Goal: Task Accomplishment & Management: Complete application form

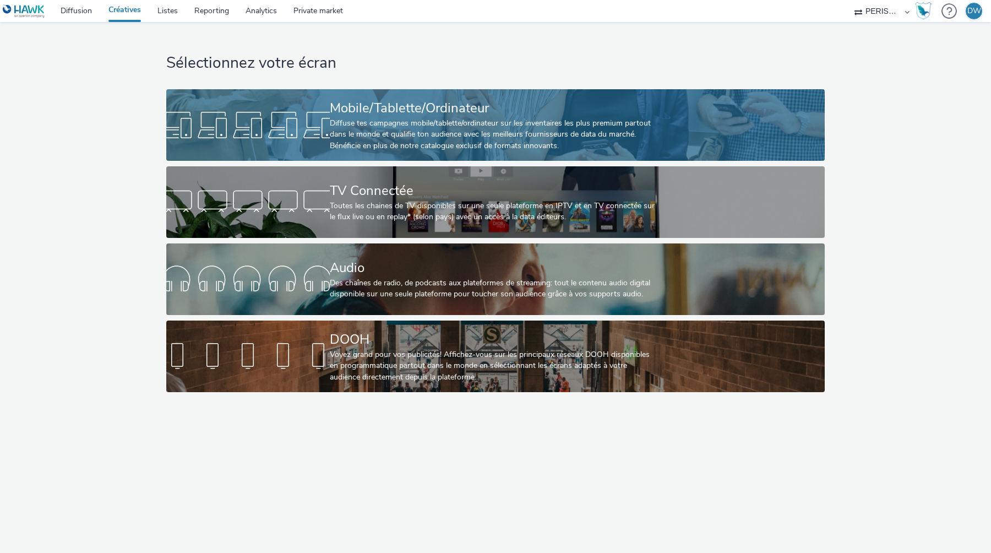
click at [562, 139] on div "Diffuse tes campagnes mobile/tablette/ordinateur sur les inventaires les plus p…" at bounding box center [493, 135] width 327 height 34
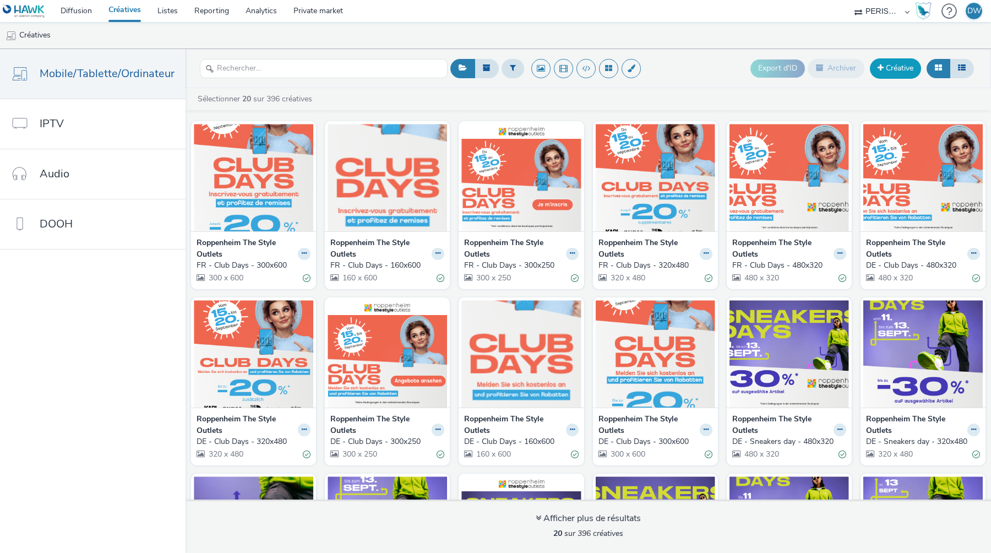
click at [897, 69] on link "Créative" at bounding box center [895, 68] width 51 height 20
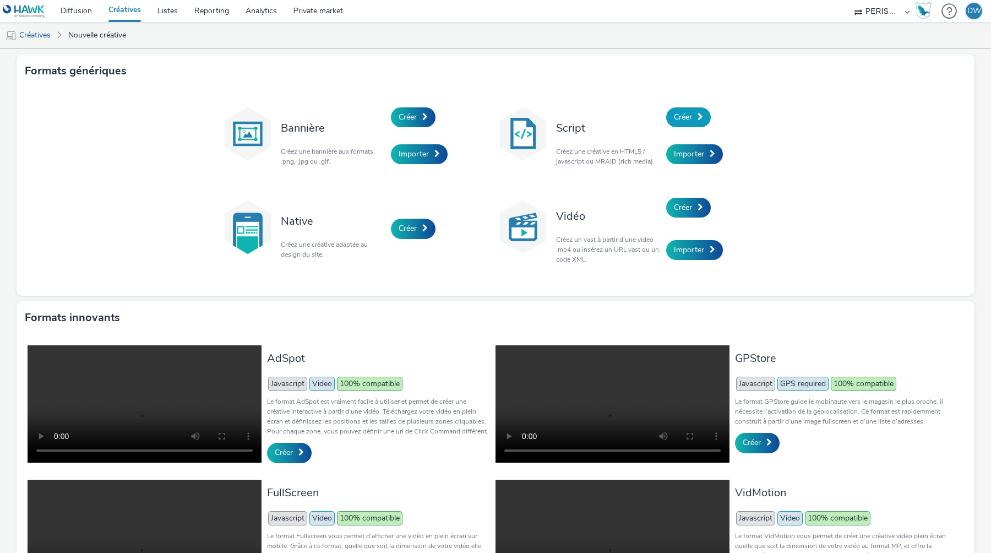
click at [691, 114] on span "Créer" at bounding box center [683, 117] width 18 height 10
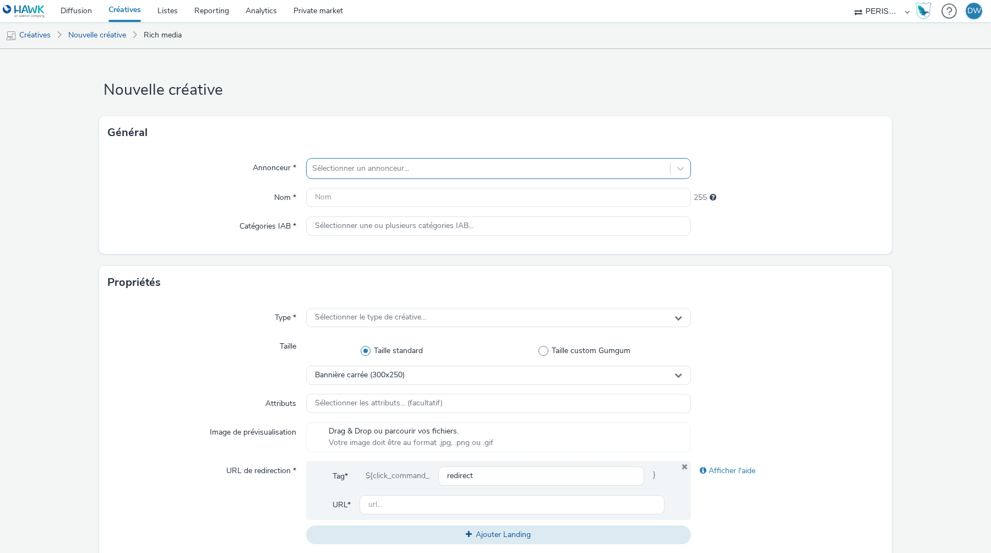
click at [429, 171] on div at bounding box center [488, 168] width 352 height 13
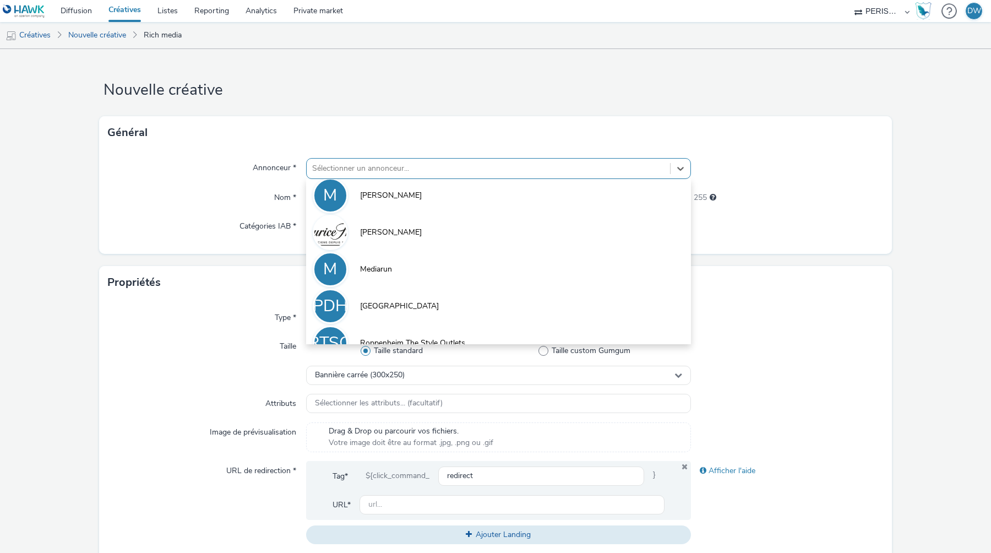
scroll to position [577, 0]
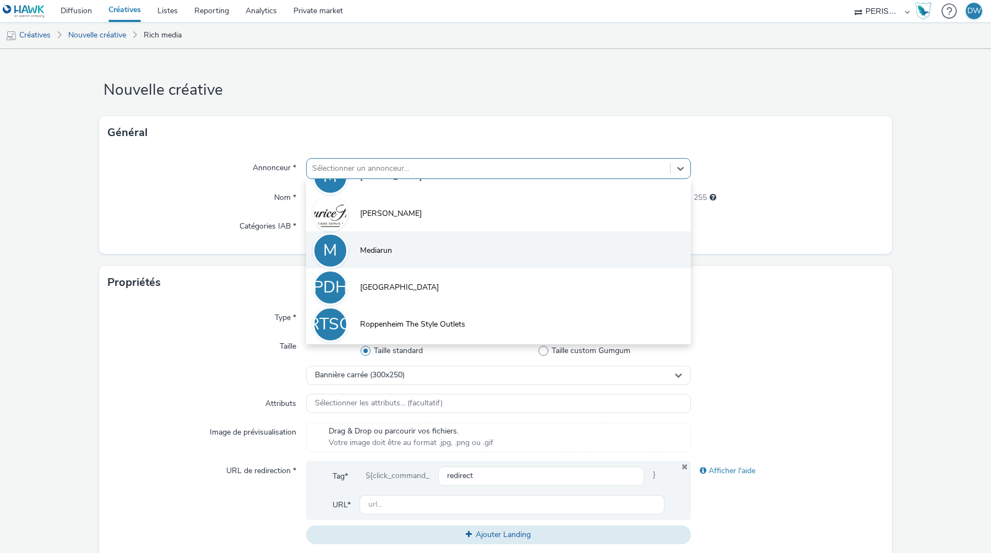
click at [474, 255] on li "M Mediarun" at bounding box center [498, 249] width 385 height 37
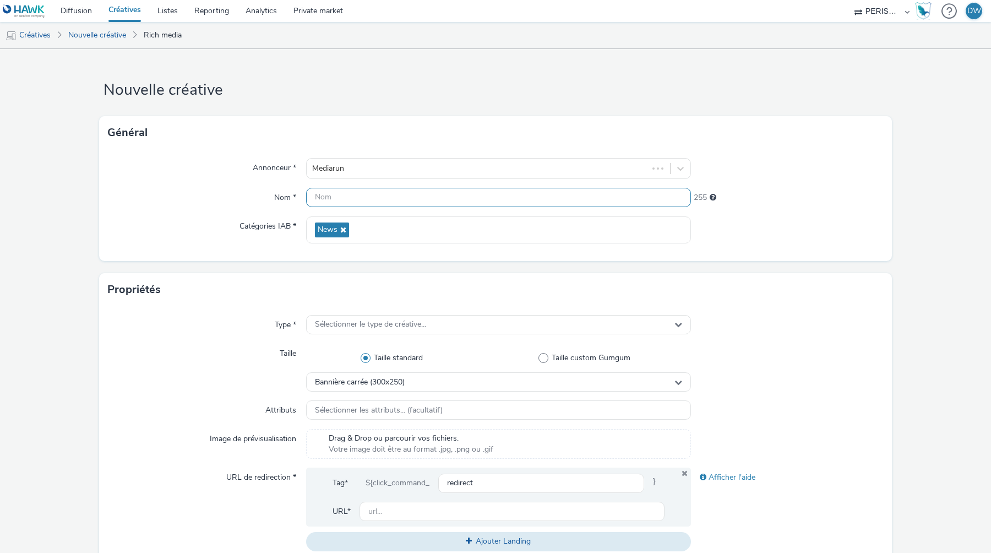
click at [390, 197] on input "text" at bounding box center [498, 197] width 385 height 19
type input "SmartView - Test OursBlanc"
click at [426, 313] on div "Type * Sélectionner le type de créative... Taille Taille standard Taille custom…" at bounding box center [495, 437] width 793 height 263
click at [428, 319] on div "Sélectionner le type de créative..." at bounding box center [498, 324] width 385 height 19
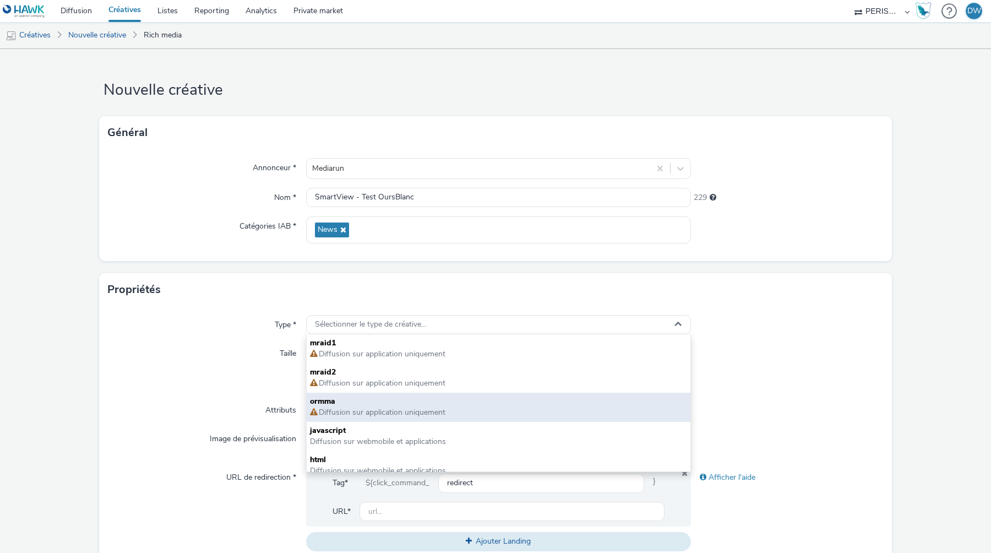
scroll to position [8, 0]
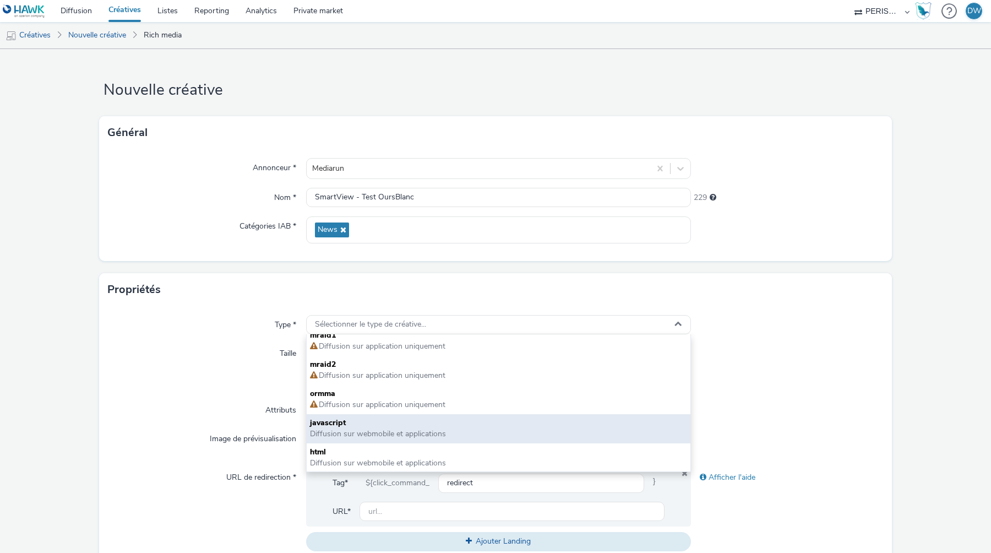
click at [440, 424] on span "javascript" at bounding box center [498, 422] width 377 height 11
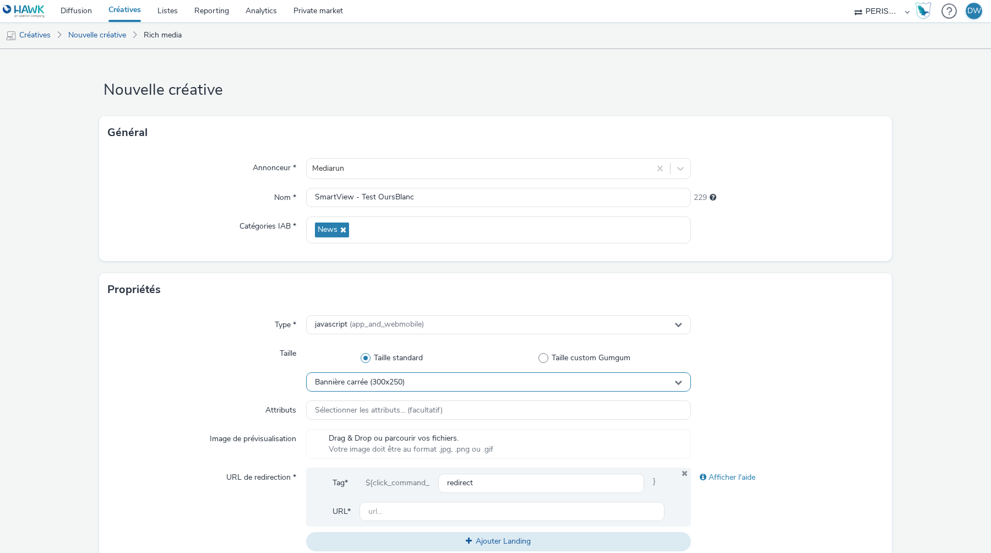
click at [421, 382] on div "Bannière carrée (300x250)" at bounding box center [498, 381] width 385 height 19
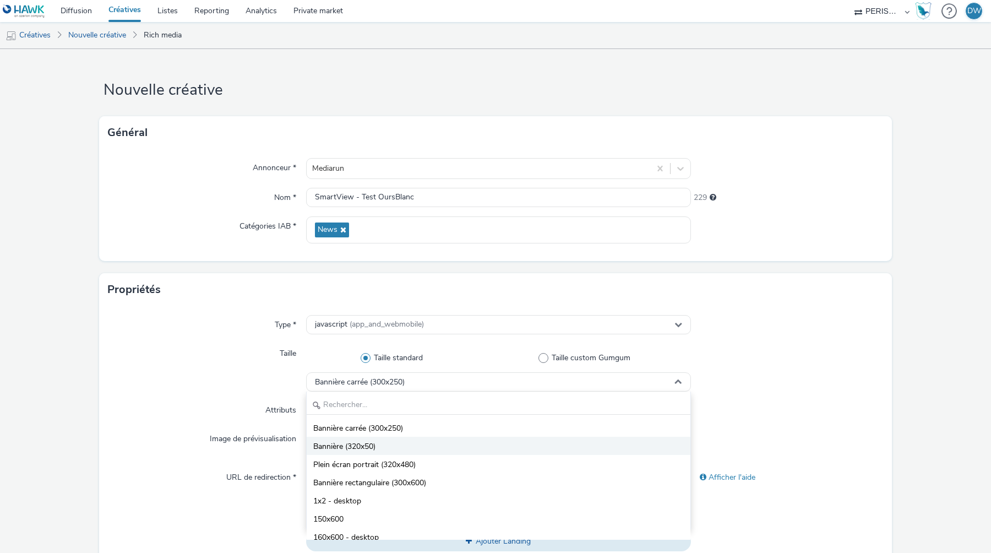
click at [395, 446] on li "Bannière (320x50)" at bounding box center [499, 446] width 384 height 18
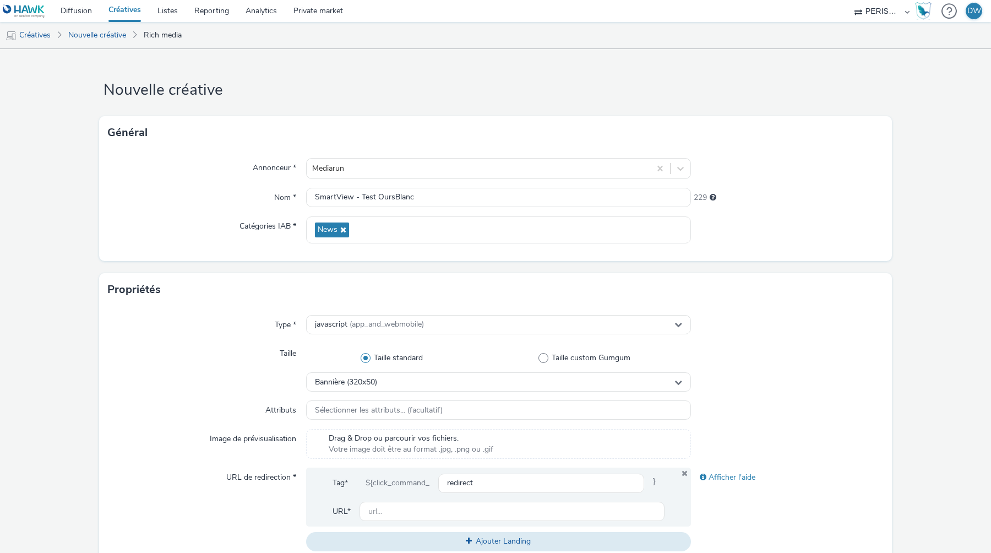
click at [234, 385] on div "Taille" at bounding box center [207, 367] width 198 height 48
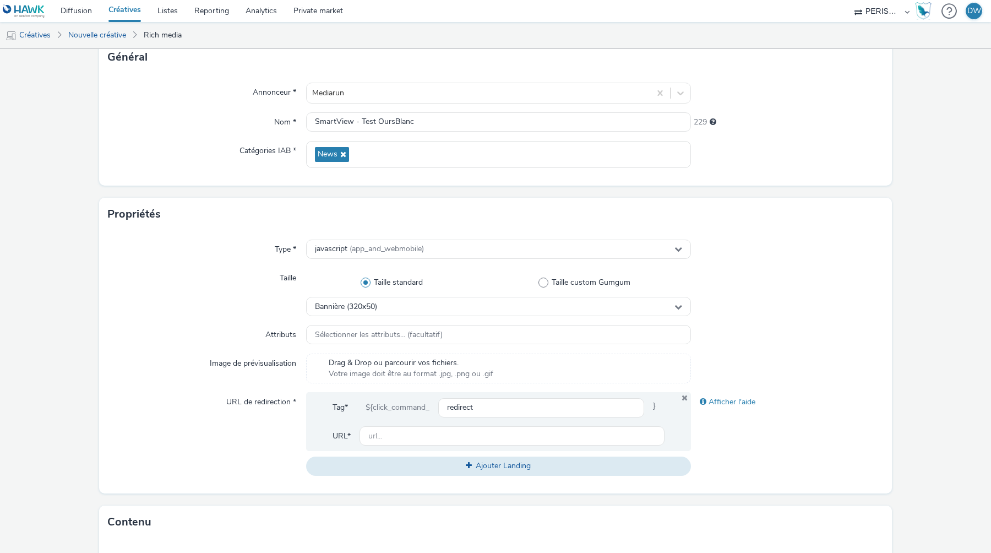
scroll to position [76, 0]
click at [383, 340] on div "Sélectionner les attributs... (facultatif)" at bounding box center [498, 333] width 385 height 19
click at [187, 340] on div "Attributs" at bounding box center [207, 334] width 198 height 20
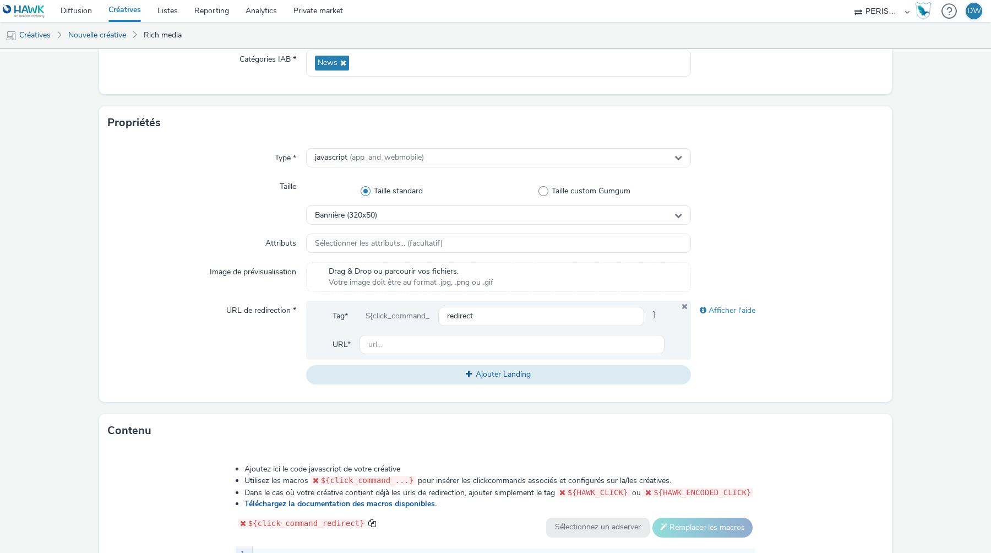
scroll to position [174, 0]
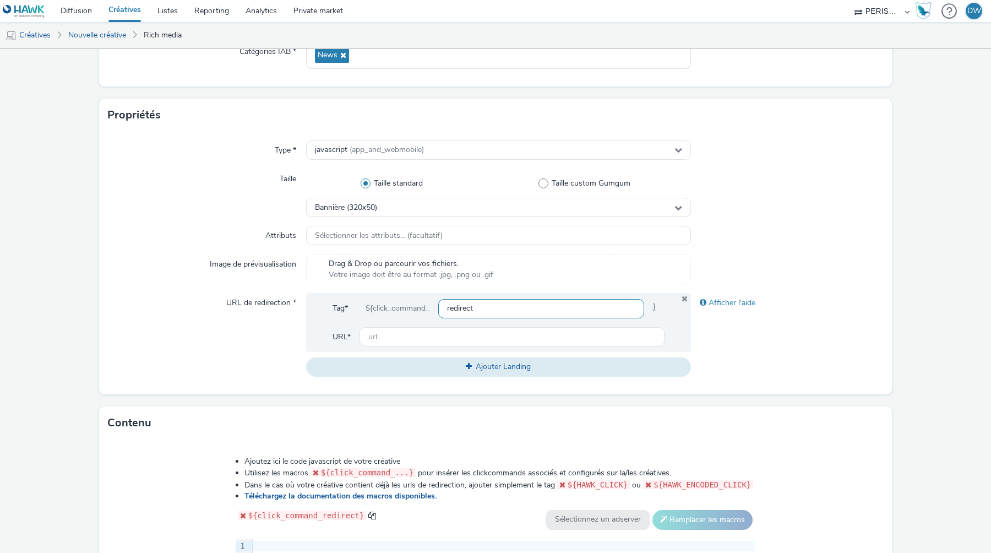
click at [472, 308] on input "redirect" at bounding box center [541, 308] width 206 height 19
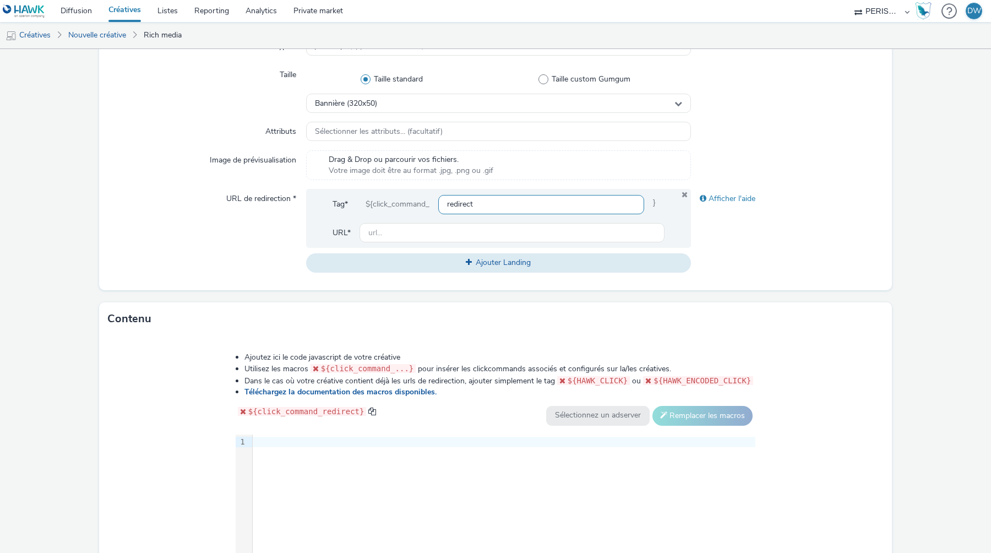
scroll to position [392, 0]
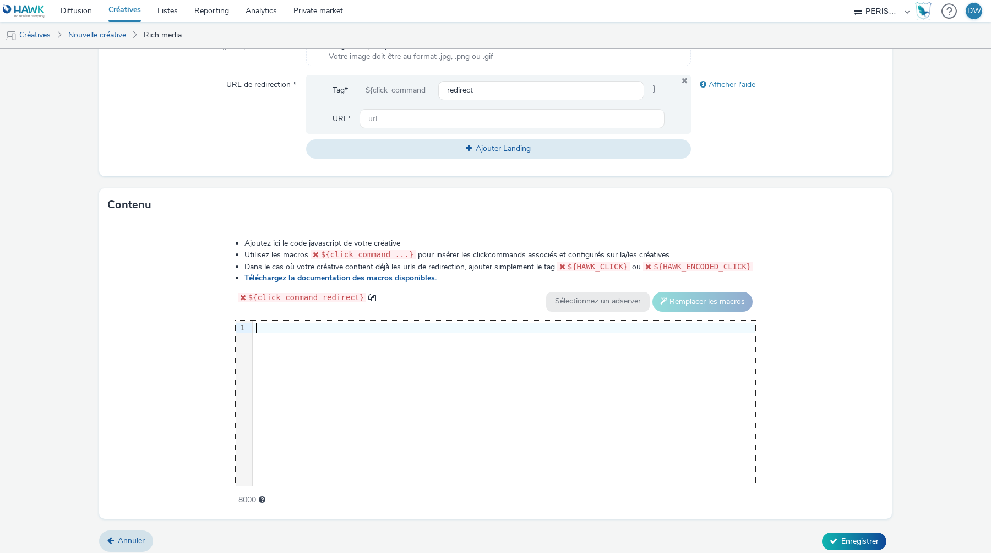
click at [438, 410] on div "9 1 ›" at bounding box center [496, 402] width 520 height 165
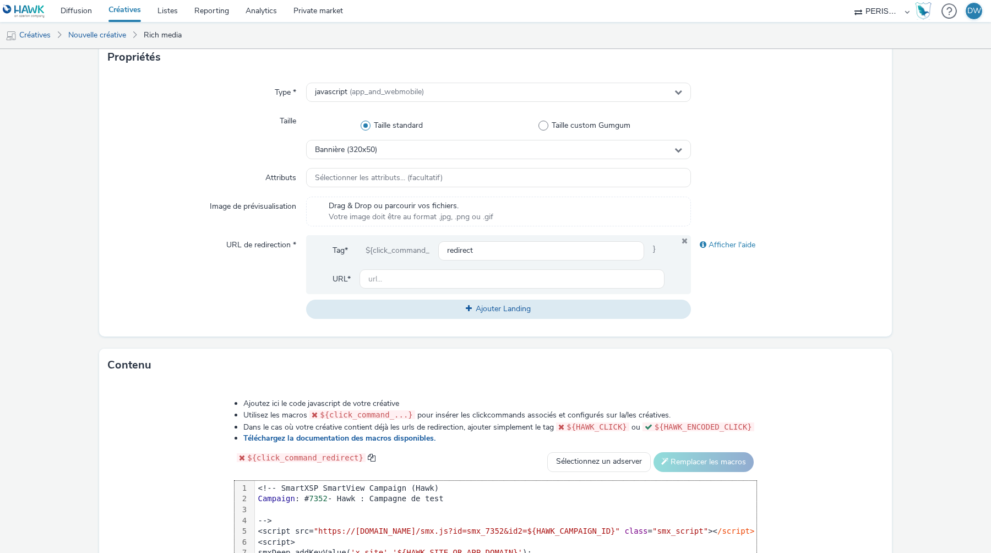
scroll to position [225, 0]
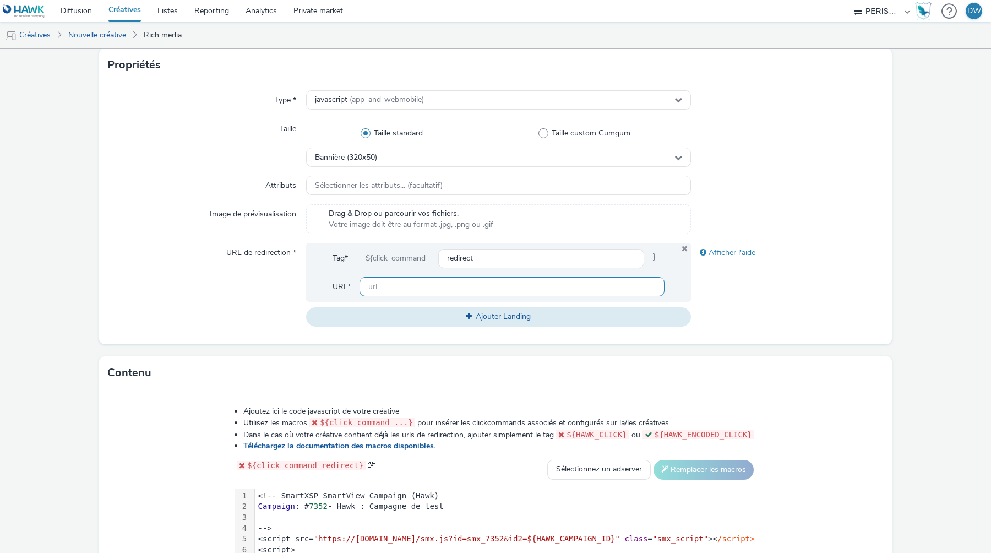
click at [454, 291] on input "text" at bounding box center [511, 286] width 305 height 19
type input "[URL][DOMAIN_NAME]"
click at [765, 302] on div "Afficher l'aide" at bounding box center [787, 284] width 193 height 83
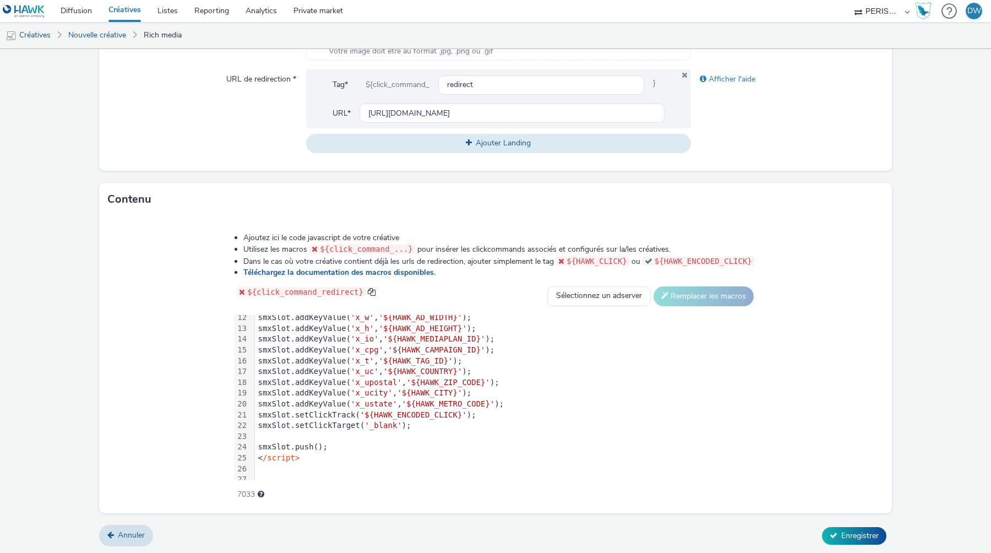
scroll to position [141, 0]
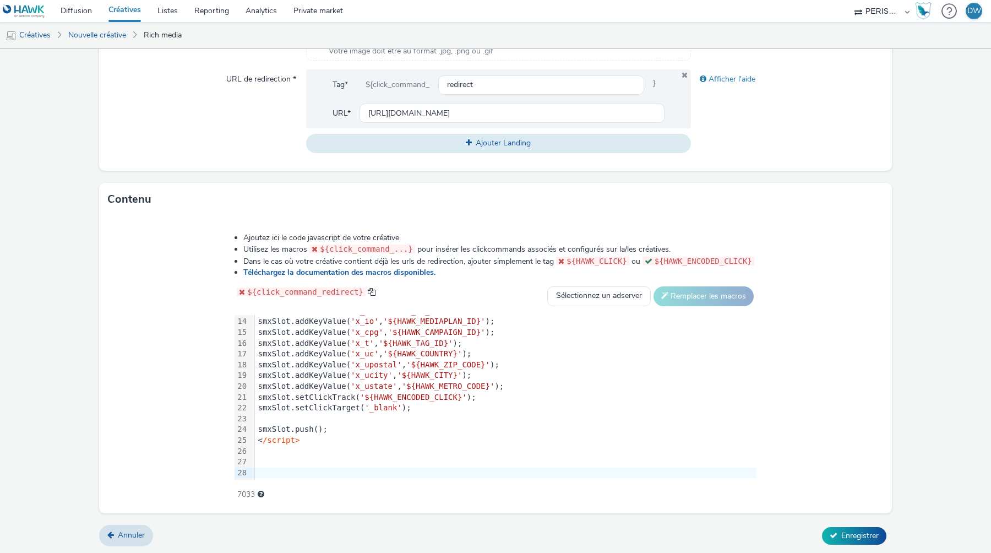
click at [829, 424] on div "Ajoutez ici le code javascript de votre créative Utilisez les macros ${click_co…" at bounding box center [495, 364] width 793 height 297
click at [853, 539] on span "Enregistrer" at bounding box center [859, 535] width 37 height 10
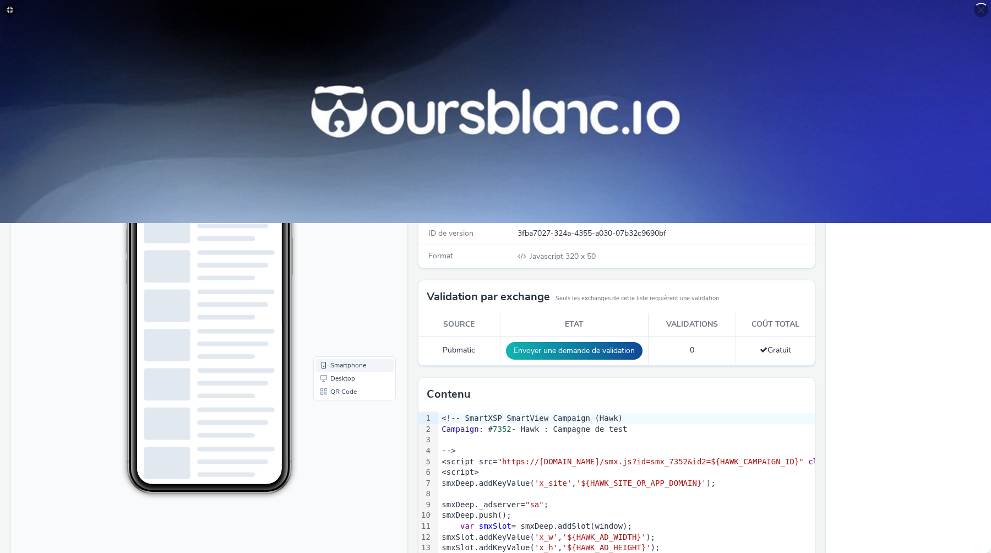
click at [347, 368] on link "Smartphone" at bounding box center [354, 364] width 78 height 13
click at [335, 378] on link "Desktop" at bounding box center [354, 378] width 78 height 13
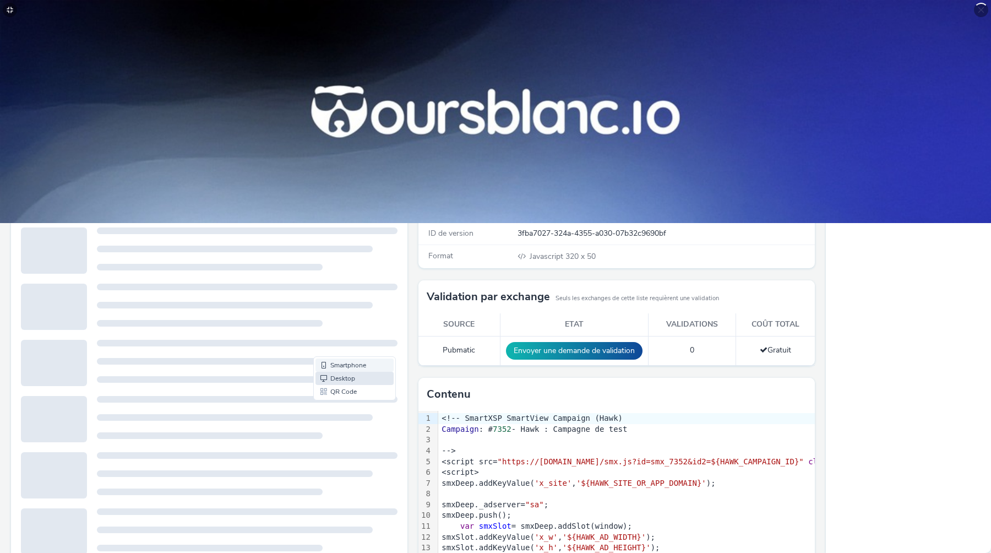
click at [340, 367] on link "Smartphone" at bounding box center [354, 364] width 78 height 13
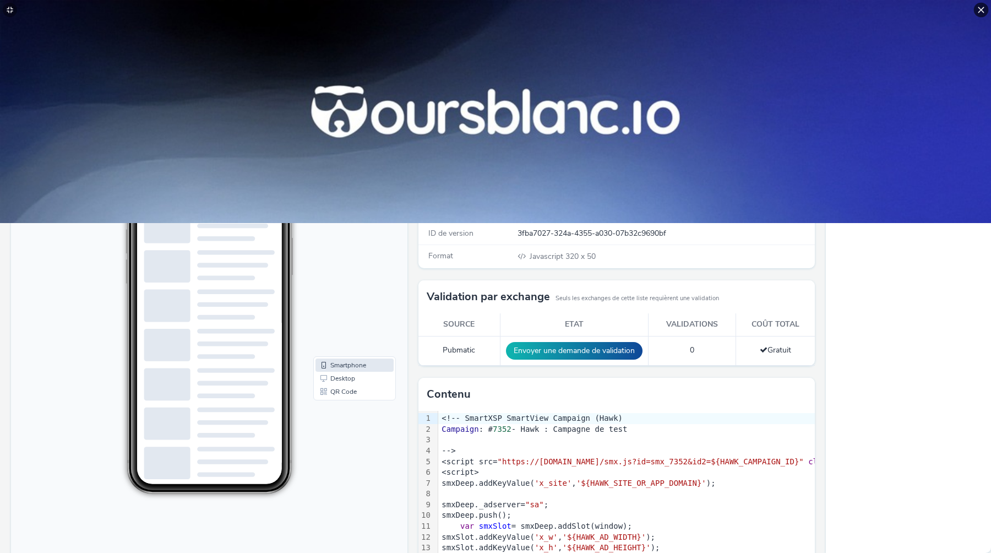
click at [984, 8] on icon at bounding box center [981, 10] width 9 height 9
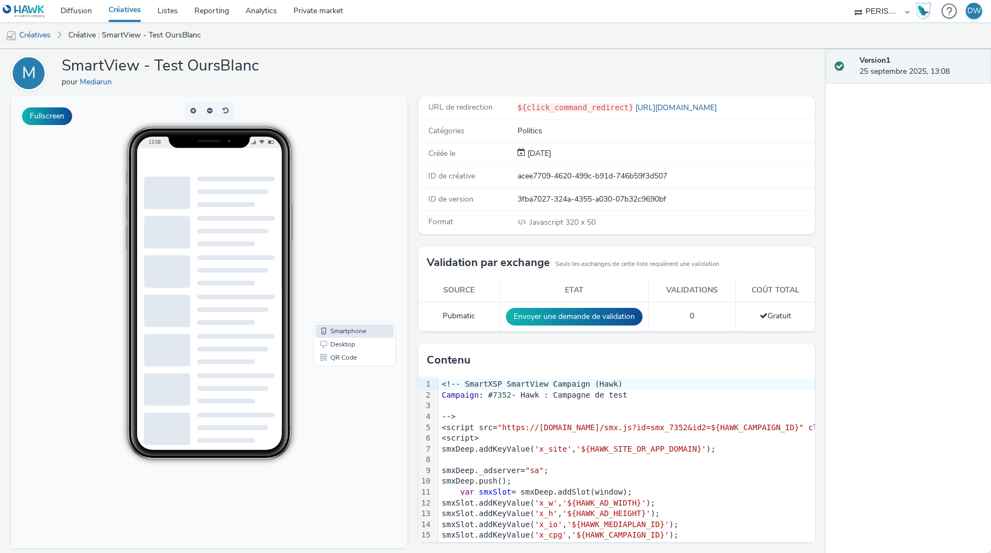
scroll to position [41, 0]
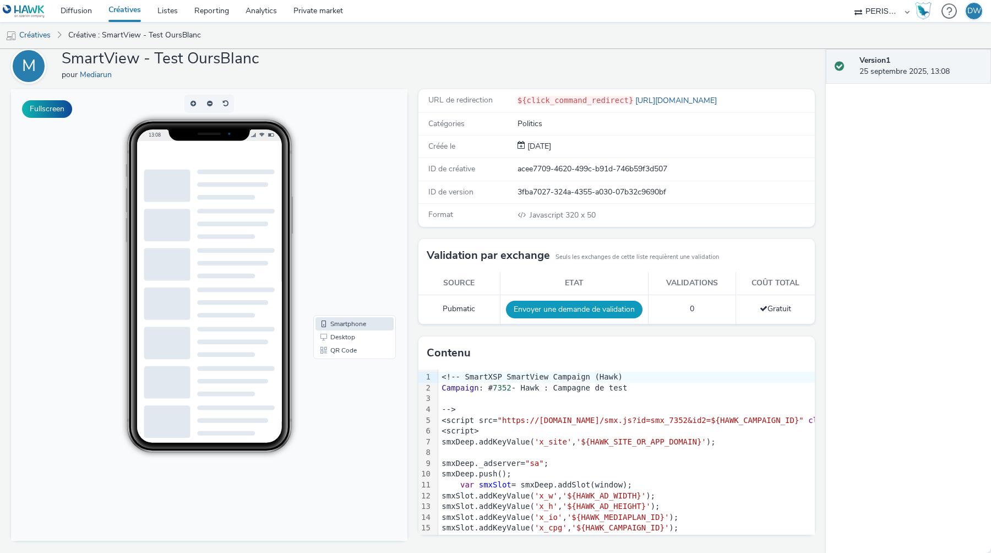
click at [619, 312] on button "Envoyer une demande de validation" at bounding box center [574, 310] width 137 height 18
